Goal: Entertainment & Leisure: Consume media (video, audio)

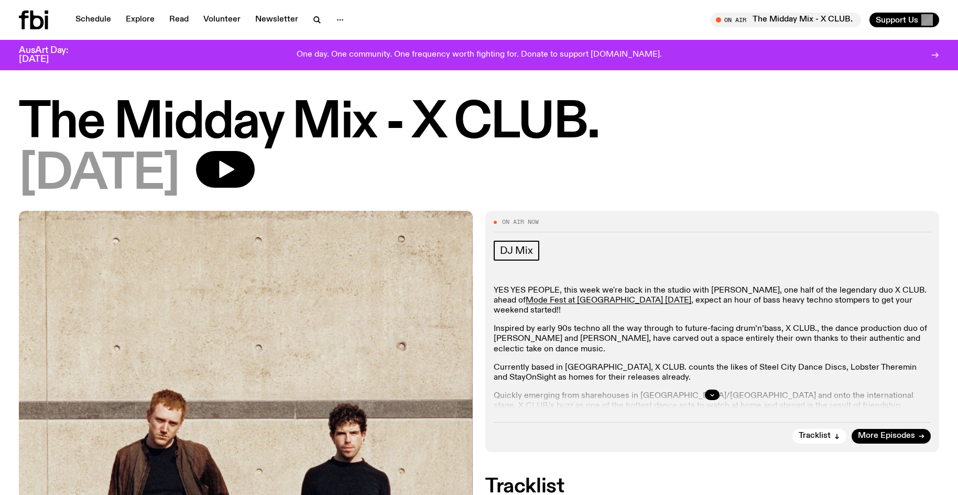
click at [711, 387] on div at bounding box center [712, 395] width 437 height 34
click at [711, 393] on icon "button" at bounding box center [712, 395] width 6 height 6
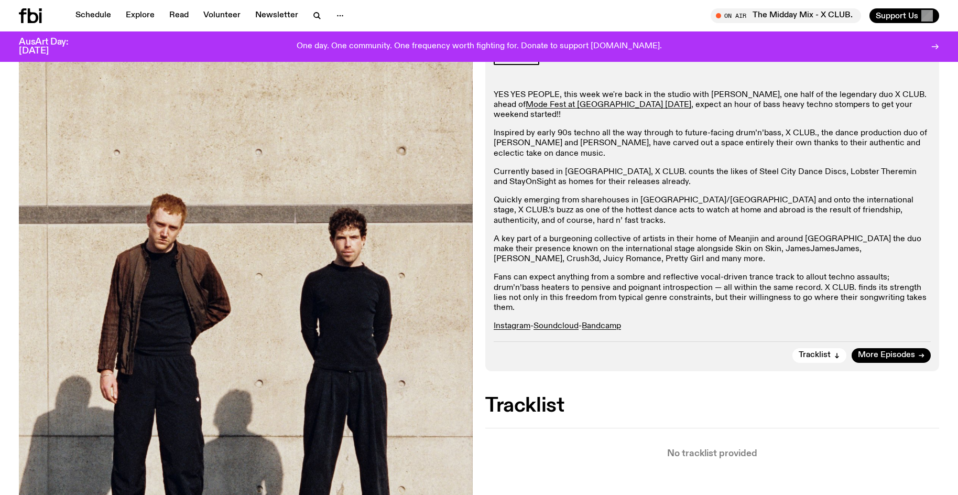
scroll to position [206, 0]
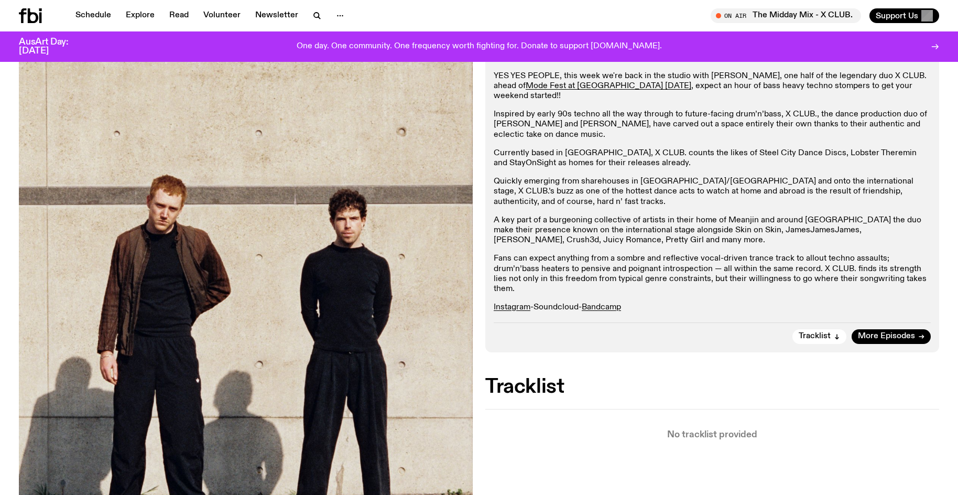
click at [555, 303] on link "Soundcloud" at bounding box center [556, 307] width 45 height 8
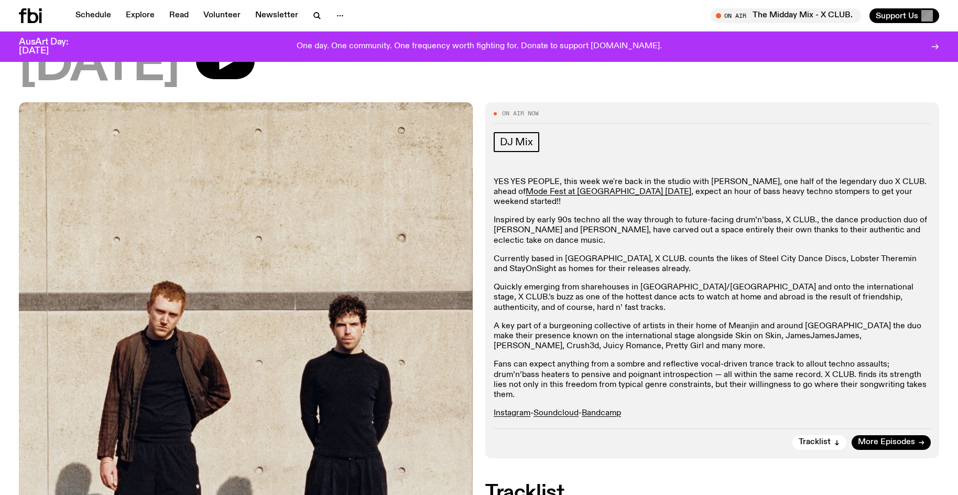
scroll to position [48, 0]
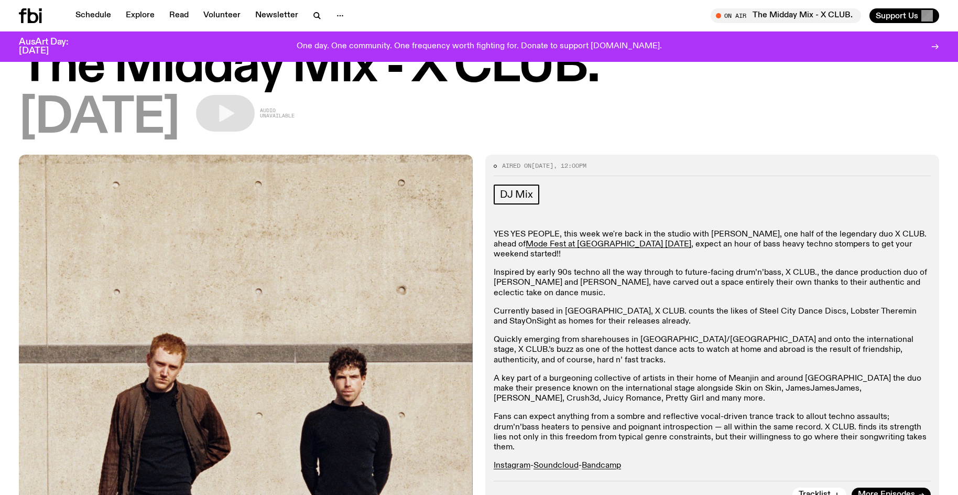
click at [633, 82] on h1 "The Midday Mix - X CLUB." at bounding box center [479, 67] width 921 height 47
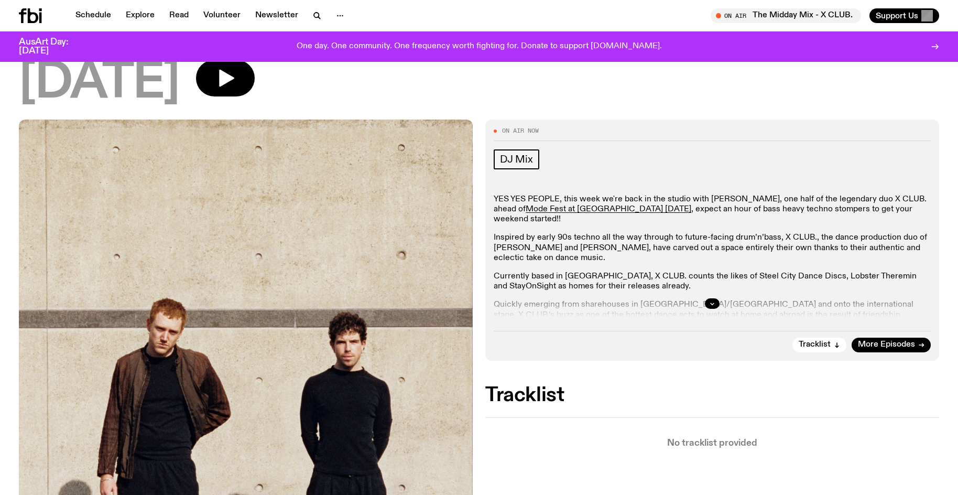
scroll to position [255, 0]
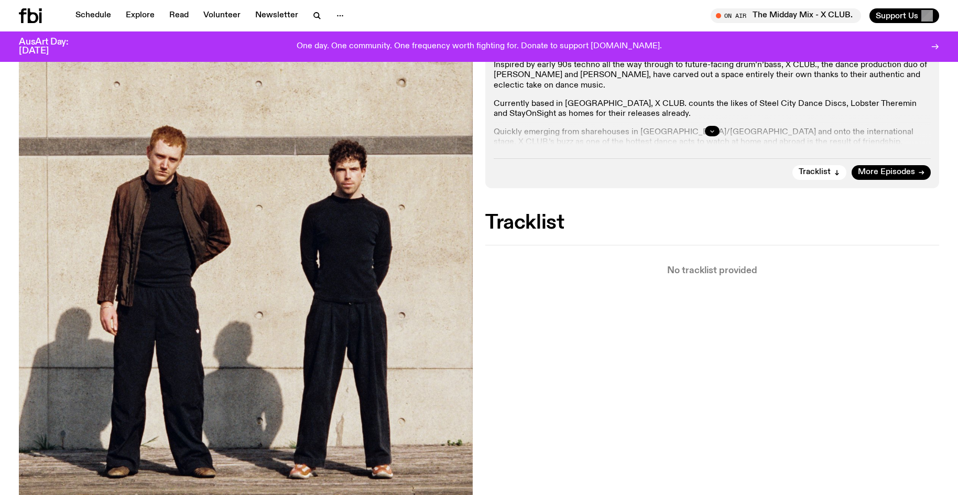
click at [715, 126] on button "button" at bounding box center [712, 131] width 15 height 10
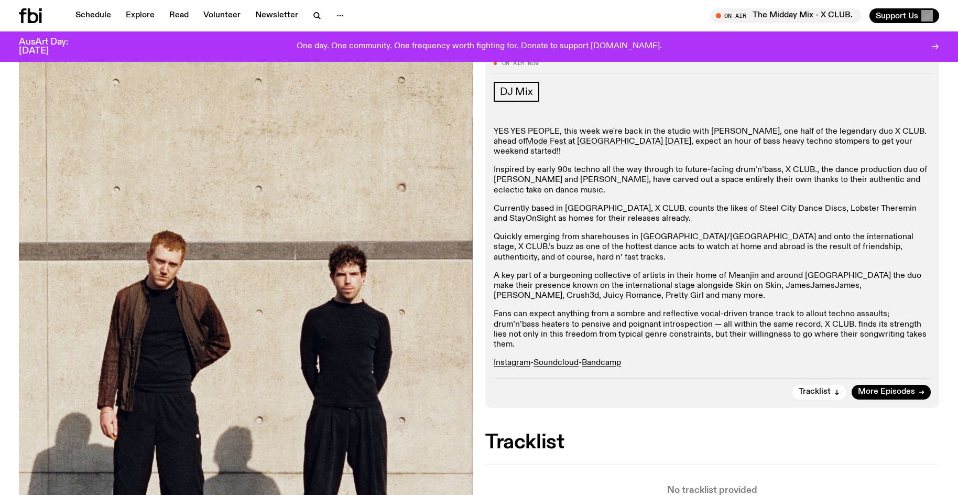
scroll to position [0, 0]
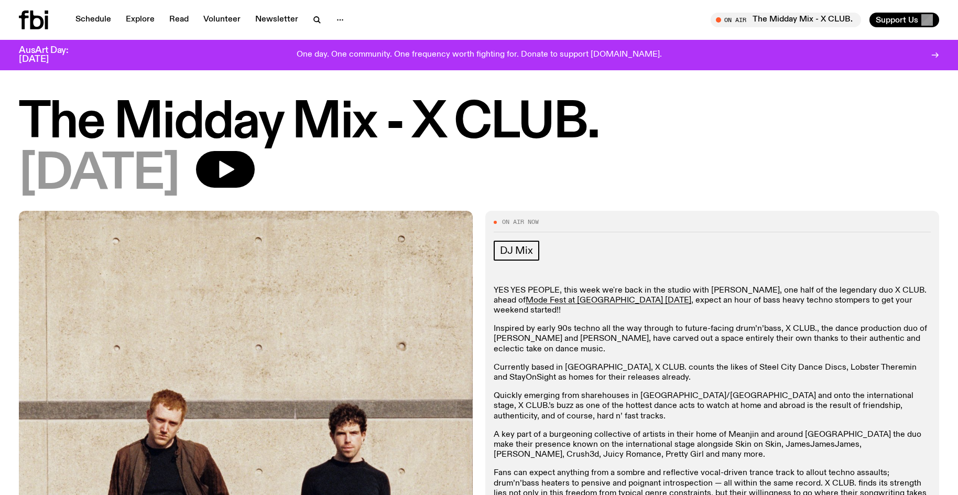
drag, startPoint x: 755, startPoint y: 237, endPoint x: 781, endPoint y: 187, distance: 56.5
click at [781, 187] on div "[DATE]" at bounding box center [479, 174] width 921 height 47
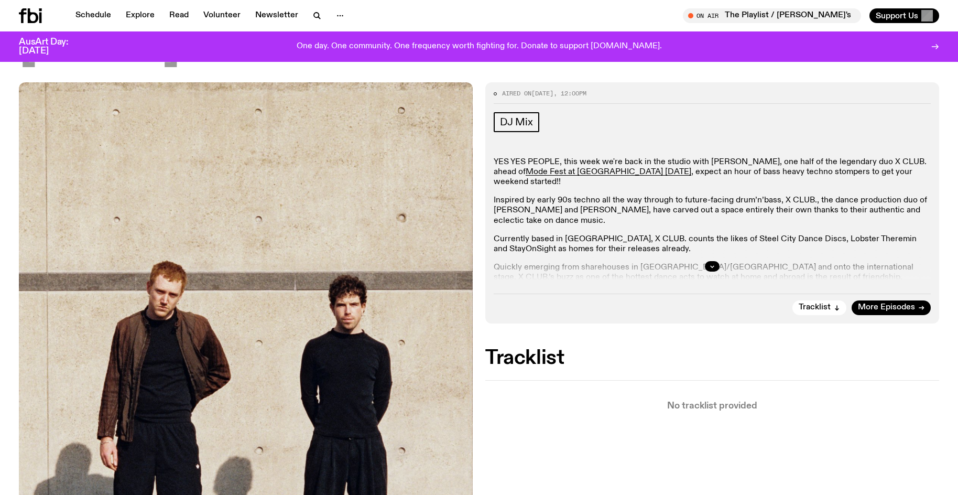
scroll to position [121, 0]
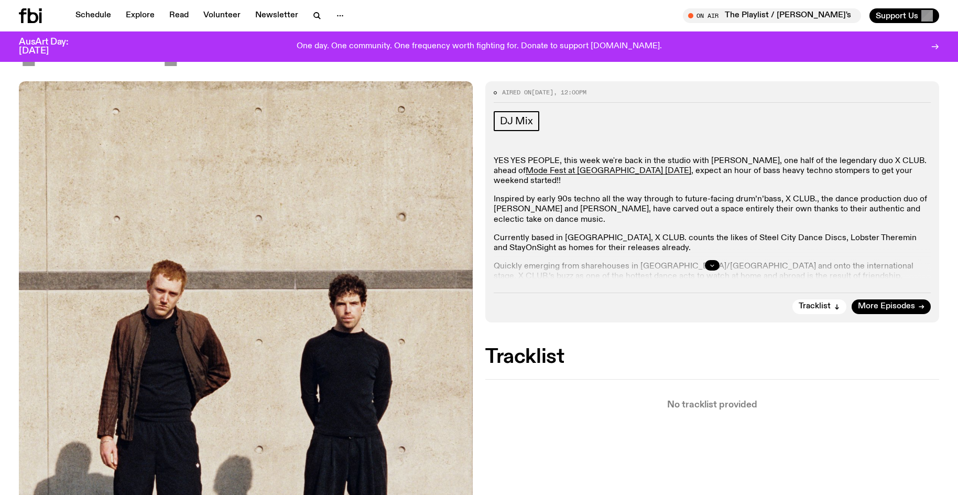
click at [716, 268] on button "button" at bounding box center [712, 265] width 15 height 10
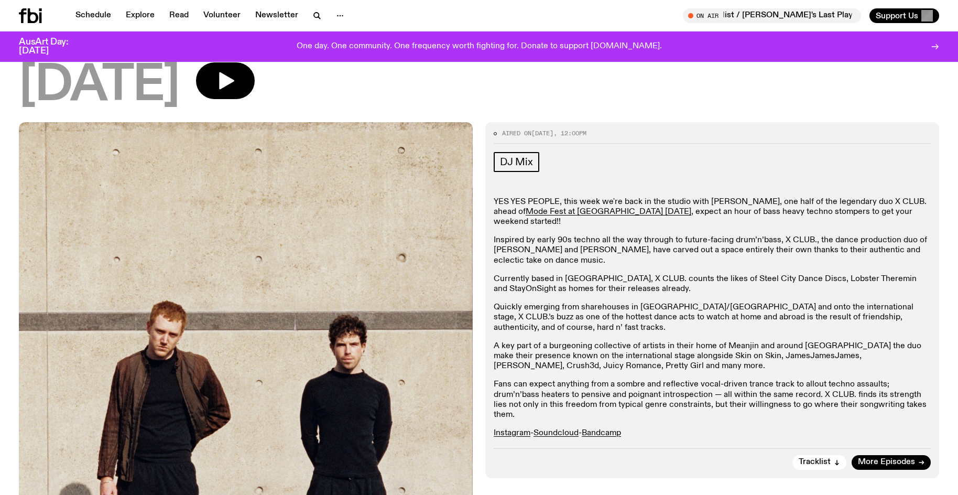
scroll to position [64, 0]
